Goal: Task Accomplishment & Management: Manage account settings

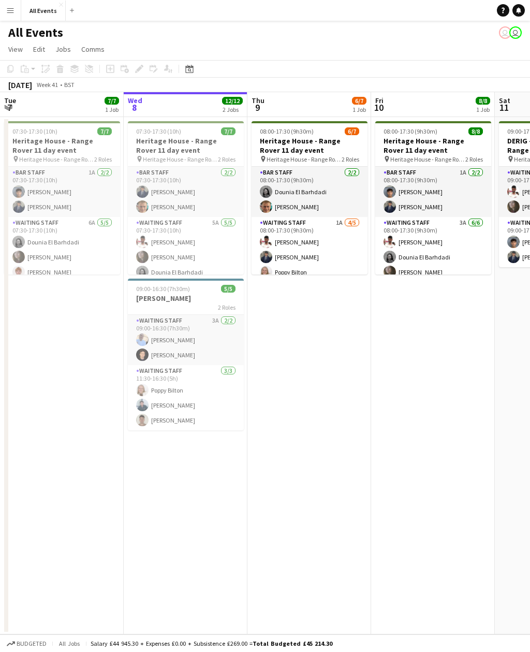
click at [334, 246] on app-card-role "Waiting Staff 1A [DATE] 08:00-17:30 (9h30m) [PERSON_NAME] [PERSON_NAME] [PERSON…" at bounding box center [310, 264] width 116 height 95
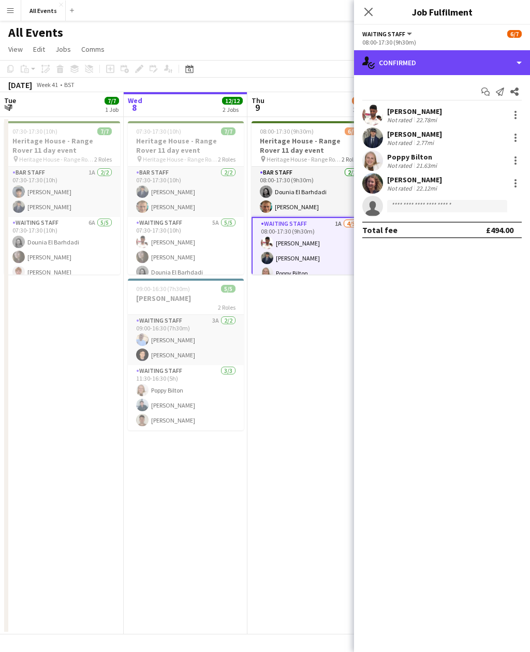
click at [476, 63] on div "single-neutral-actions-check-2 Confirmed" at bounding box center [442, 62] width 176 height 25
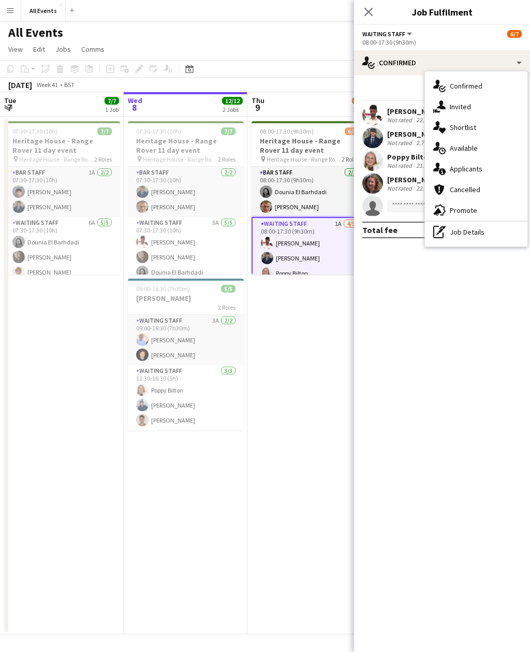
click at [487, 167] on div "single-neutral-actions-information Applicants" at bounding box center [476, 168] width 103 height 21
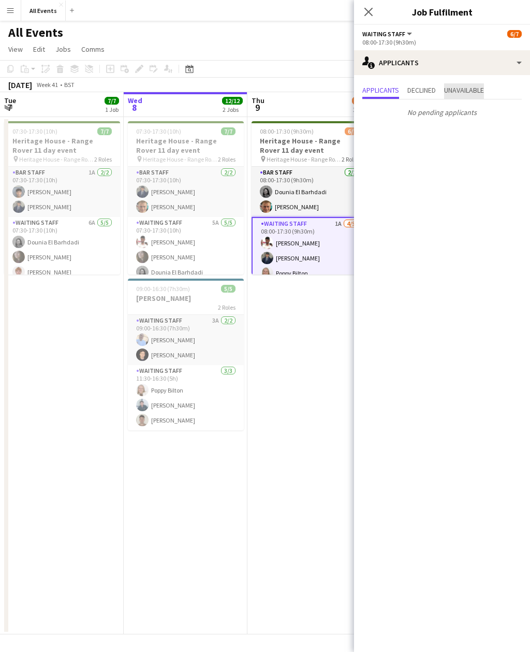
click at [484, 91] on span "Unavailable" at bounding box center [464, 89] width 40 height 7
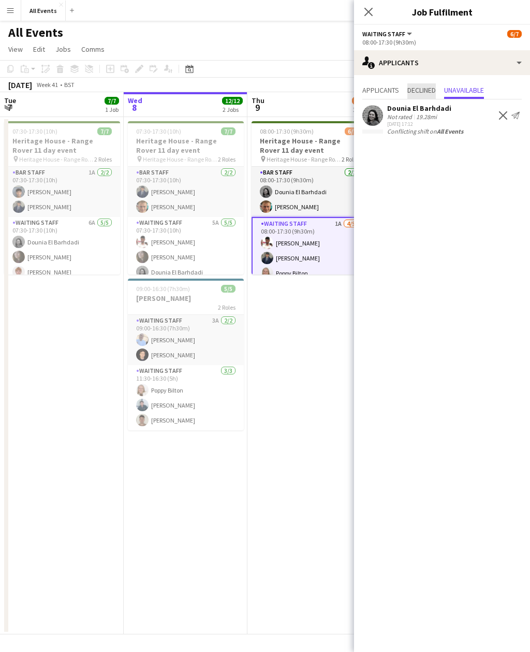
click at [428, 87] on span "Declined" at bounding box center [421, 89] width 28 height 7
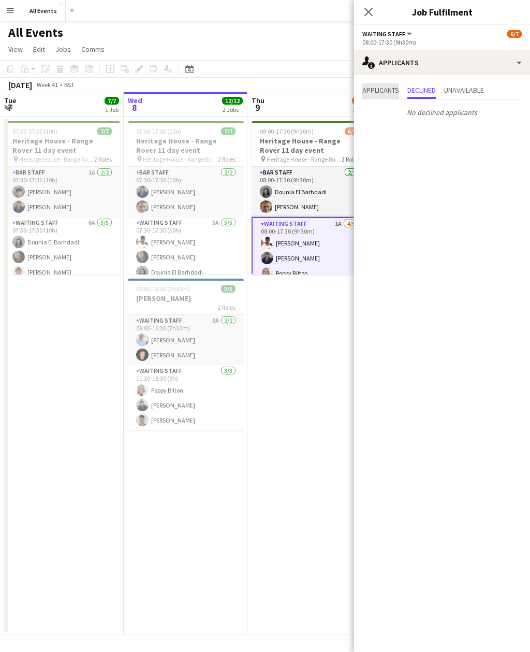
click at [390, 87] on span "Applicants" at bounding box center [380, 89] width 37 height 7
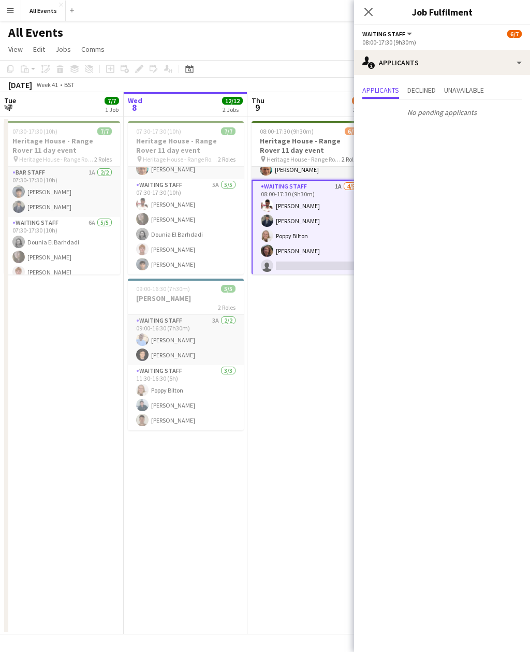
click at [316, 453] on app-date-cell "08:00-17:30 (9h30m) 6/7 Heritage House - Range Rover 11 day event pin Heritage …" at bounding box center [309, 375] width 124 height 517
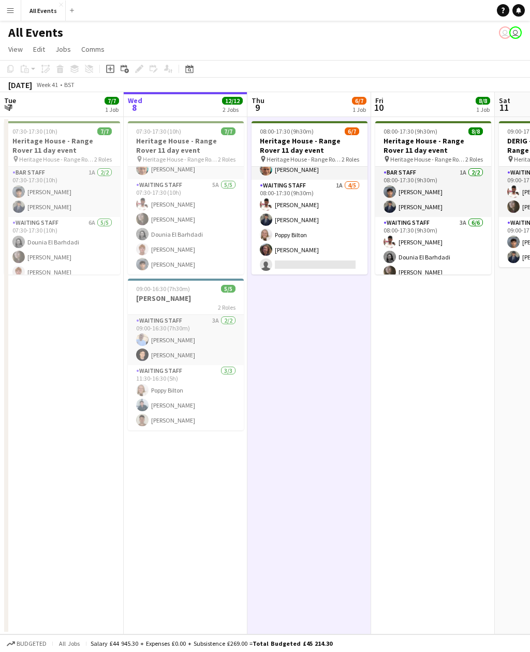
click at [311, 441] on app-date-cell "08:00-17:30 (9h30m) 6/7 Heritage House - Range Rover 11 day event pin Heritage …" at bounding box center [309, 375] width 124 height 517
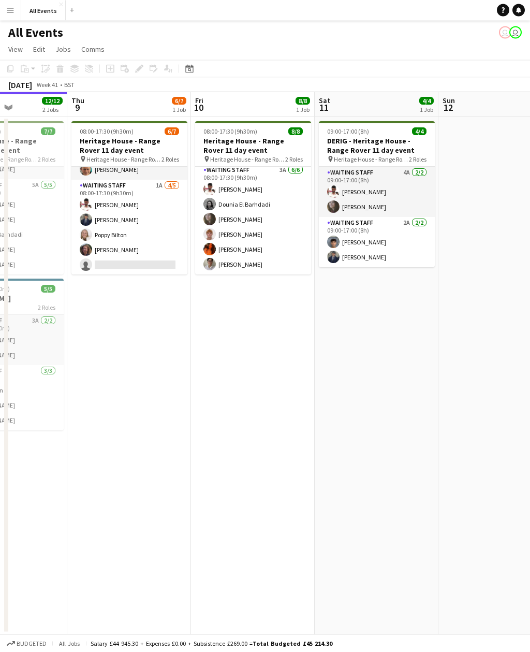
scroll to position [4, 0]
click at [409, 192] on app-card-role "Waiting Staff 4A [DATE] 09:00-17:00 (8h) [PERSON_NAME] [PERSON_NAME]" at bounding box center [377, 192] width 116 height 50
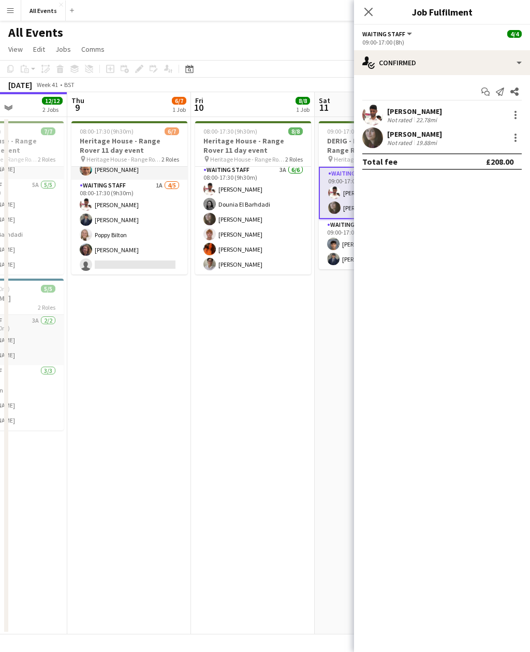
click at [348, 256] on app-card-role "Waiting Staff 2A [DATE] 09:00-17:00 (8h) [PERSON_NAME] [PERSON_NAME]" at bounding box center [377, 244] width 116 height 50
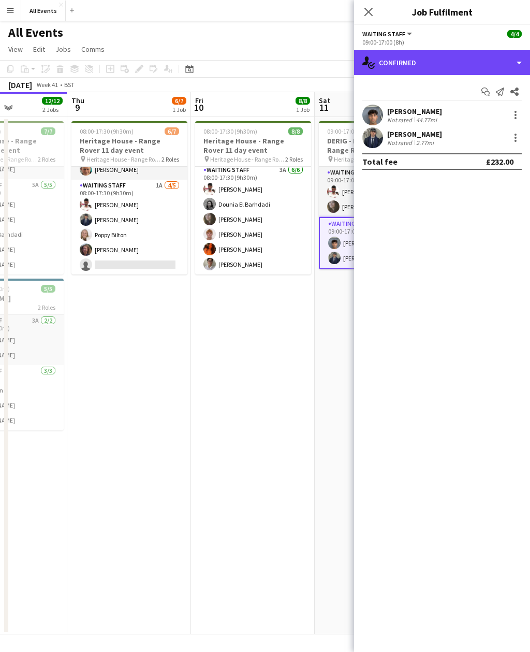
click at [461, 65] on div "single-neutral-actions-check-2 Confirmed" at bounding box center [442, 62] width 176 height 25
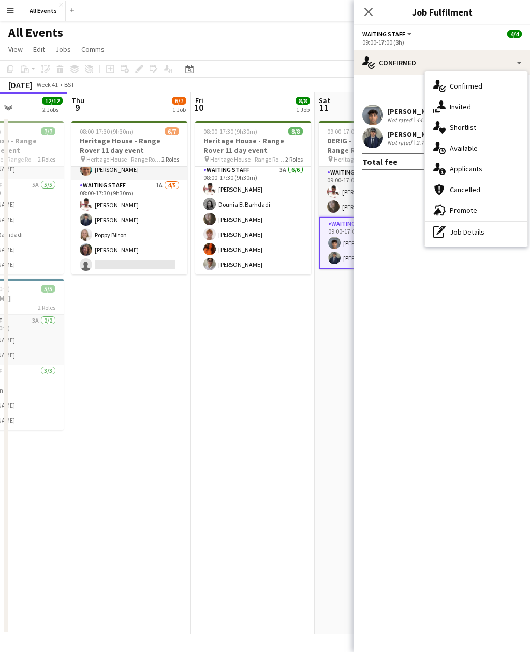
click at [495, 168] on div "single-neutral-actions-information Applicants" at bounding box center [476, 168] width 103 height 21
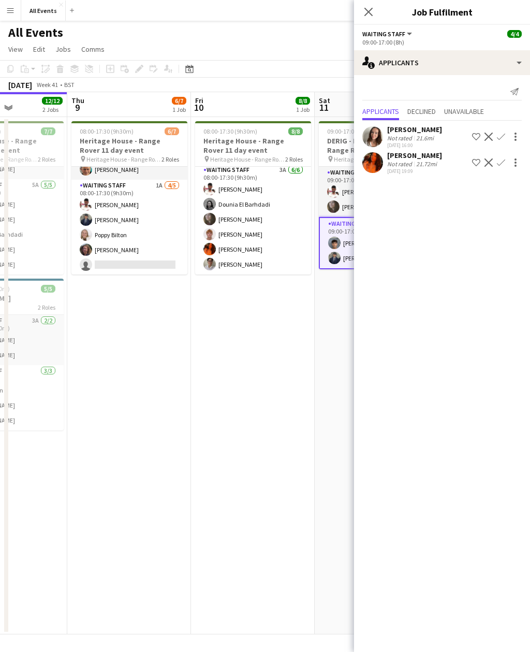
click at [340, 200] on app-card-role "Waiting Staff 4A [DATE] 09:00-17:00 (8h) [PERSON_NAME] [PERSON_NAME]" at bounding box center [377, 192] width 116 height 50
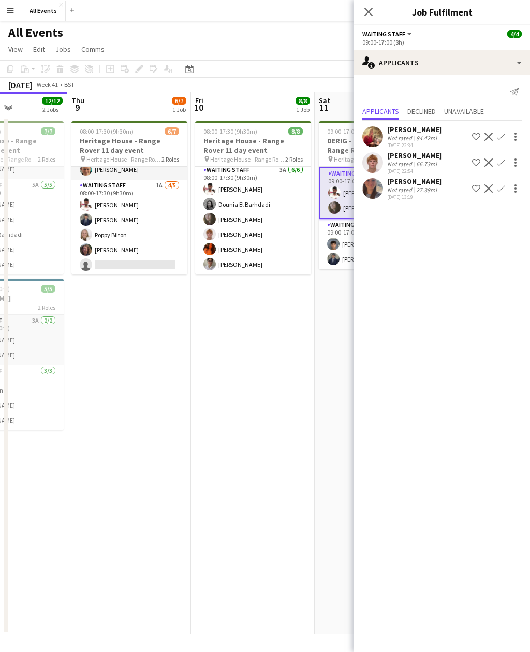
click at [344, 146] on h3 "DERIG - Heritage House - Range Rover 11 day event" at bounding box center [377, 145] width 116 height 19
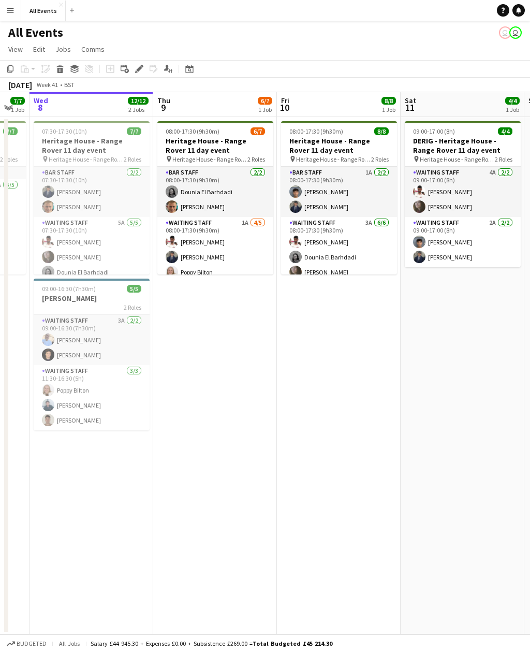
scroll to position [0, 0]
click at [375, 253] on app-card-role "Waiting Staff 3A [DATE] 08:00-17:30 (9h30m) [PERSON_NAME] El Barhdadi [PERSON_N…" at bounding box center [339, 272] width 116 height 110
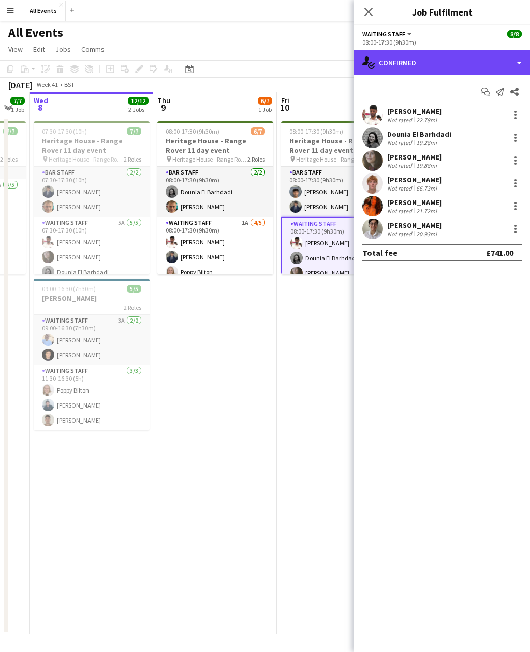
click at [464, 68] on div "single-neutral-actions-check-2 Confirmed" at bounding box center [442, 62] width 176 height 25
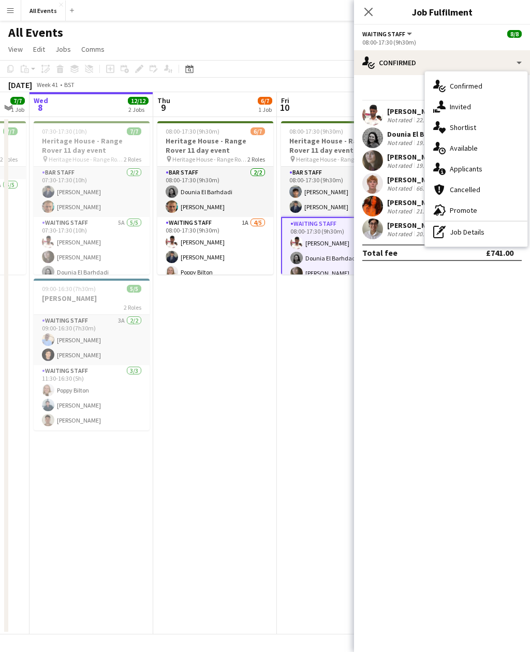
click at [489, 174] on div "single-neutral-actions-information Applicants" at bounding box center [476, 168] width 103 height 21
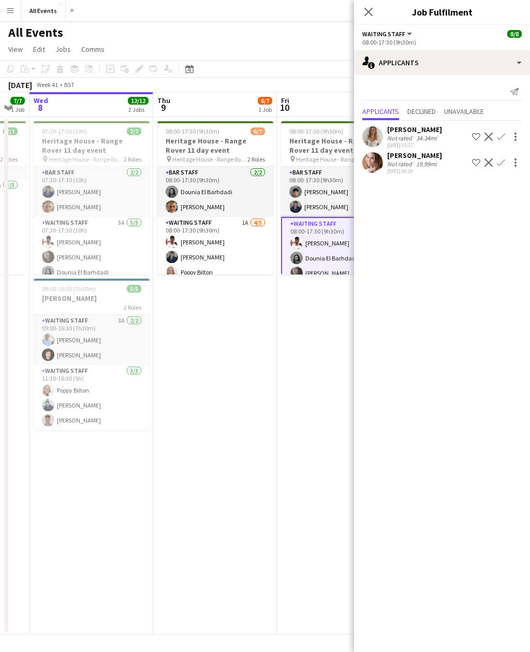
click at [331, 203] on app-card-role "Bar Staff 1A [DATE] 08:00-17:30 (9h30m) [PERSON_NAME] [PERSON_NAME]" at bounding box center [339, 192] width 116 height 50
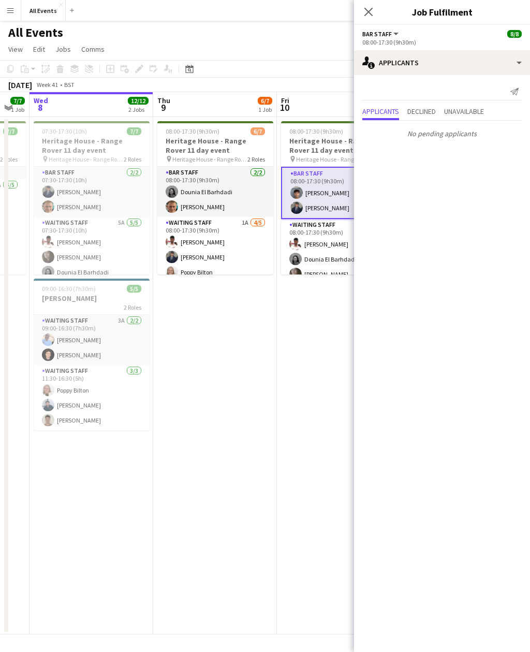
click at [329, 255] on app-card-role "Waiting Staff 3A [DATE] 08:00-17:30 (9h30m) [PERSON_NAME] El Barhdadi [PERSON_N…" at bounding box center [339, 274] width 116 height 110
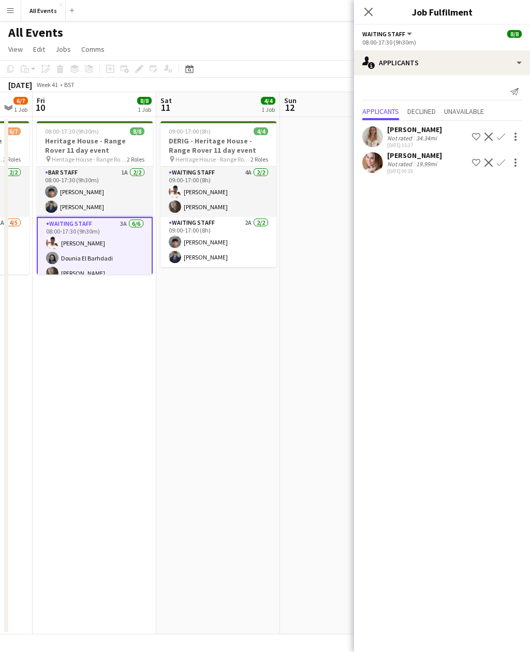
scroll to position [0, 455]
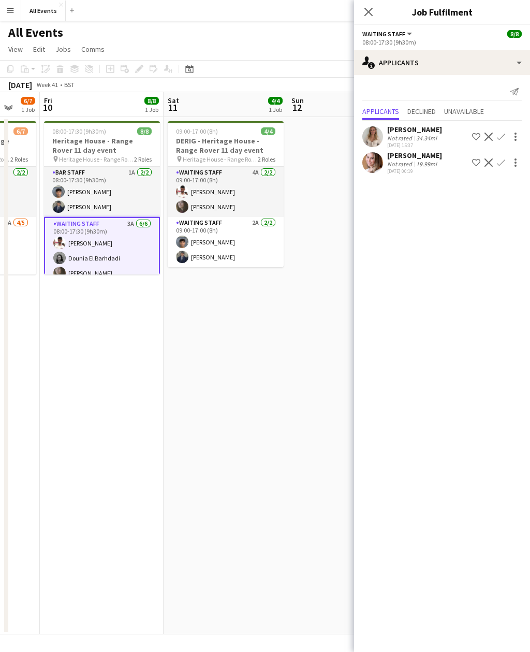
click at [243, 198] on app-card-role "Waiting Staff 4A [DATE] 09:00-17:00 (8h) [PERSON_NAME] [PERSON_NAME]" at bounding box center [226, 192] width 116 height 50
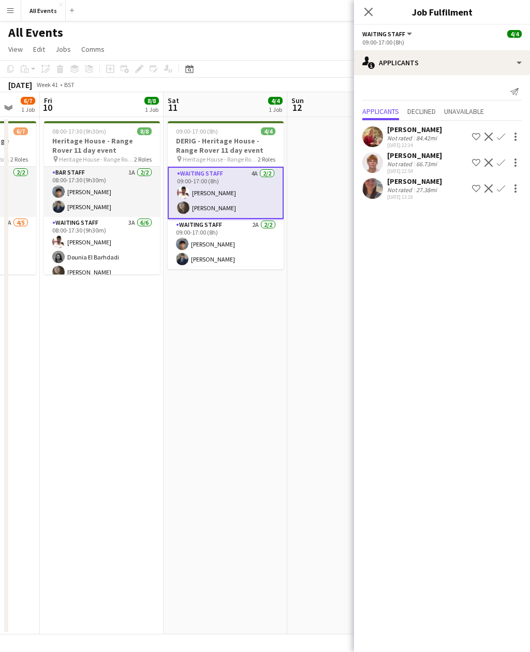
click at [228, 268] on app-card-role "Waiting Staff 2A [DATE] 09:00-17:00 (8h) [PERSON_NAME] [PERSON_NAME]" at bounding box center [226, 244] width 116 height 50
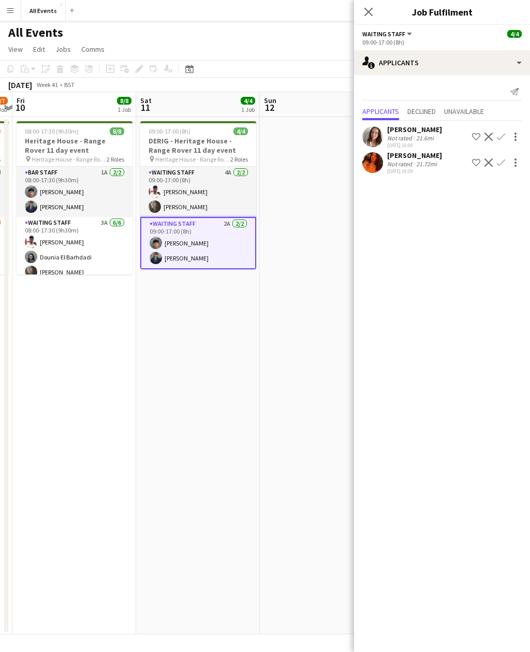
scroll to position [0, 253]
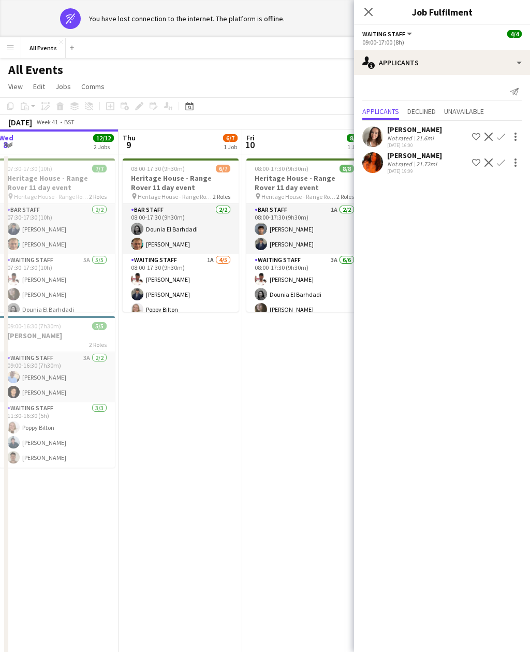
click at [299, 487] on app-date-cell "08:00-17:30 (9h30m) 8/8 Heritage House - Range Rover 11 day event pin Heritage …" at bounding box center [304, 412] width 124 height 517
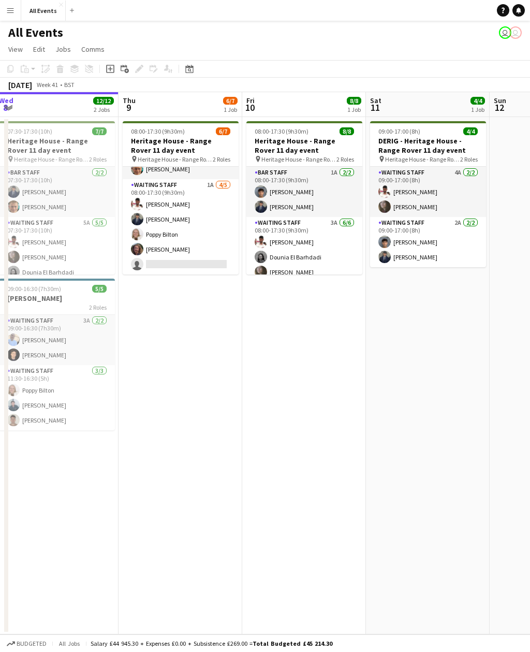
scroll to position [38, 0]
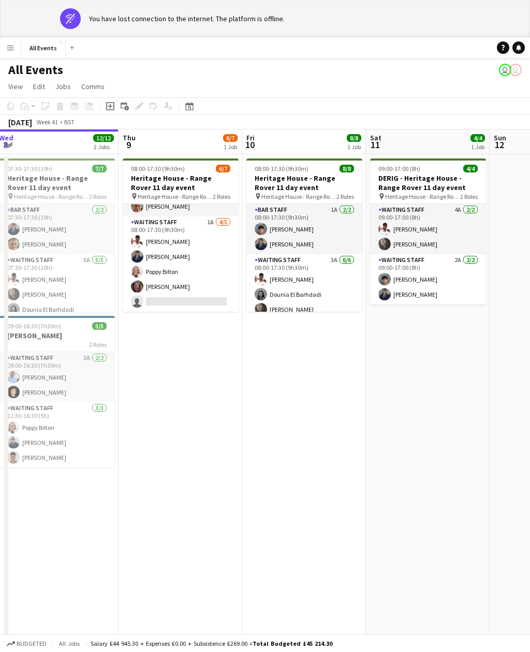
click at [525, 45] on div "Help Notifications" at bounding box center [513, 47] width 33 height 12
click at [523, 48] on link "Notifications" at bounding box center [519, 47] width 12 height 12
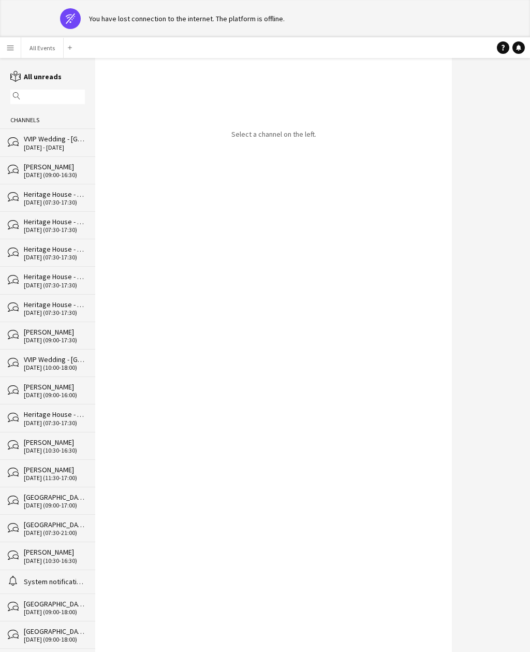
click at [70, 148] on div "[DATE] - [DATE]" at bounding box center [54, 147] width 61 height 7
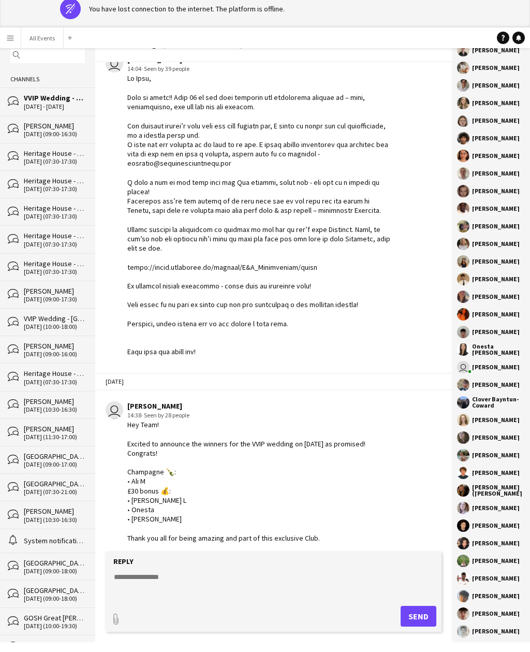
scroll to position [31, 0]
